Goal: Task Accomplishment & Management: Use online tool/utility

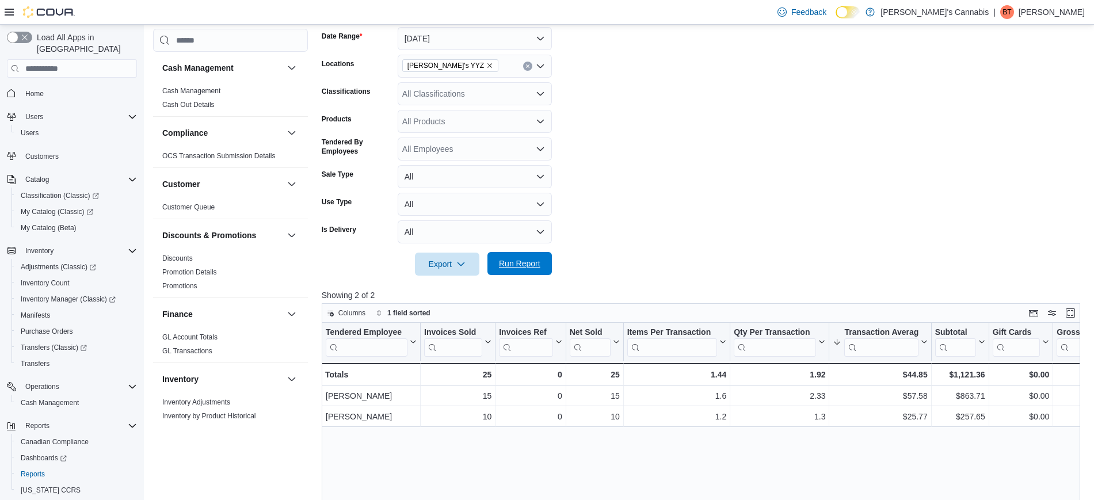
scroll to position [553, 0]
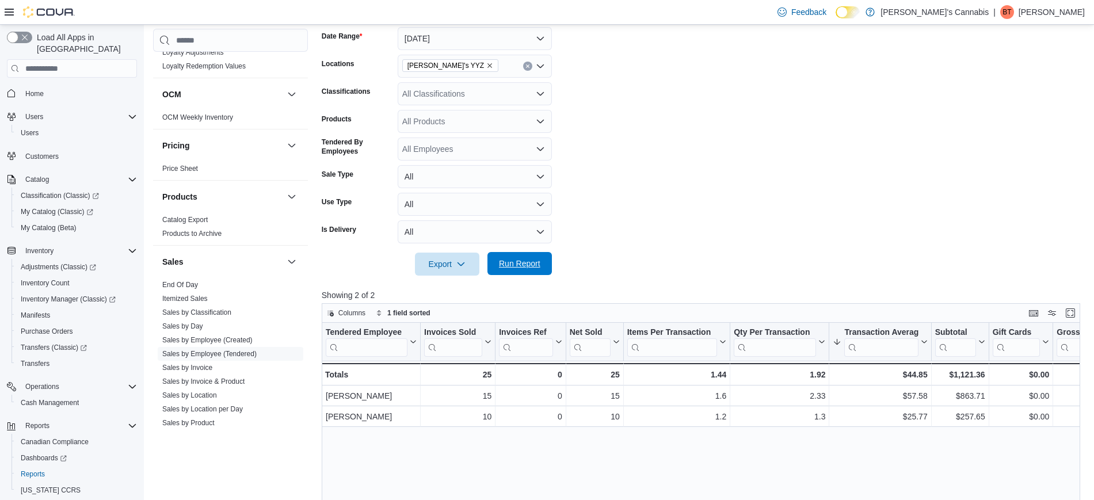
click at [533, 260] on span "Run Report" at bounding box center [519, 264] width 41 height 12
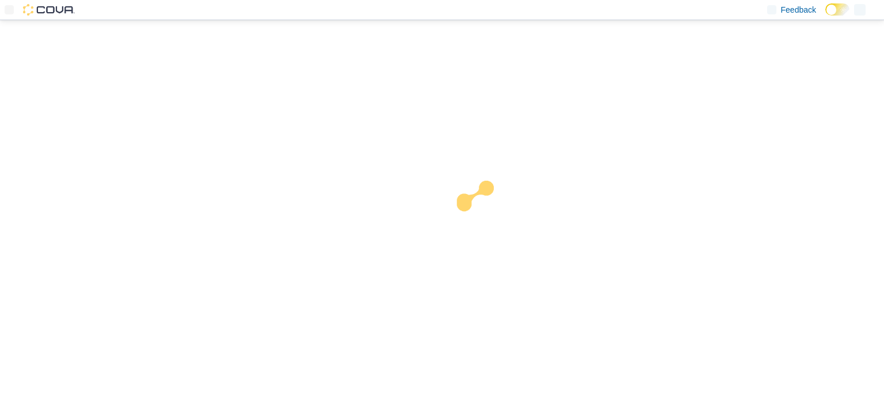
click at [637, 241] on div at bounding box center [442, 210] width 884 height 380
